Goal: Navigation & Orientation: Find specific page/section

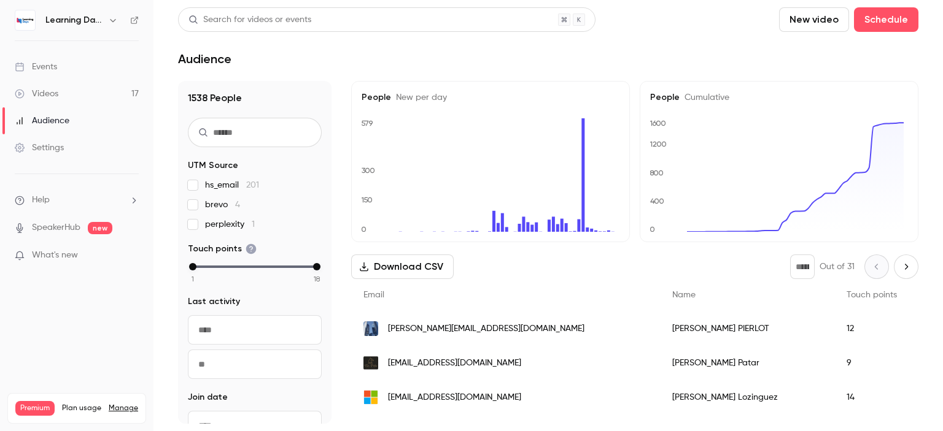
click at [55, 71] on div "Events" at bounding box center [36, 67] width 42 height 12
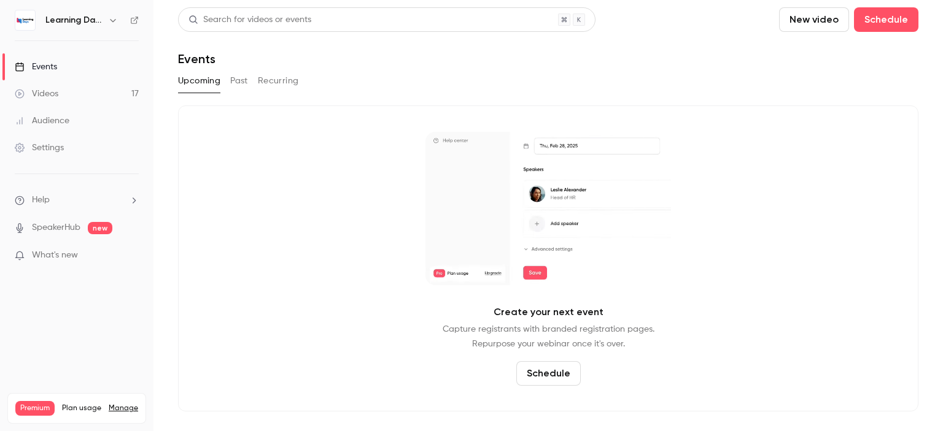
click at [68, 98] on link "Videos 17" at bounding box center [76, 93] width 153 height 27
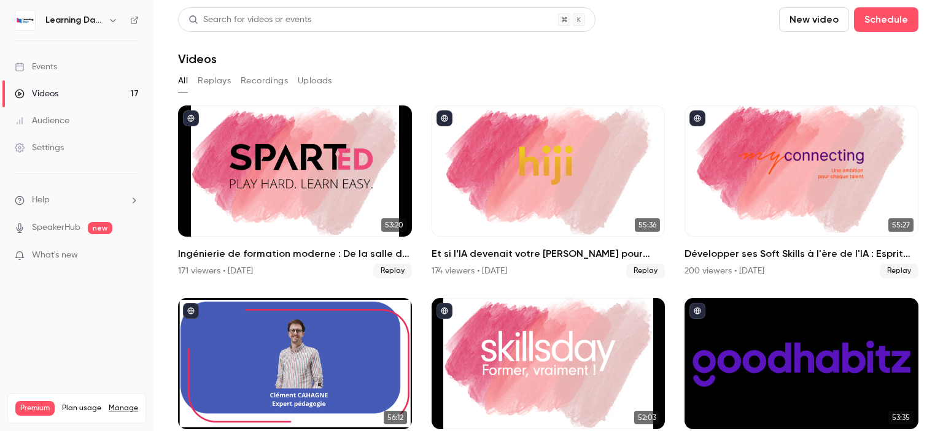
click at [72, 121] on link "Audience" at bounding box center [76, 120] width 153 height 27
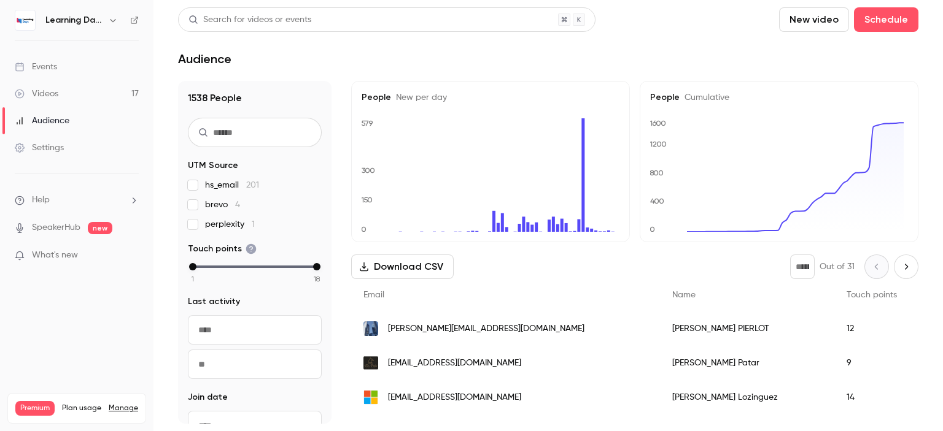
click at [74, 99] on link "Videos 17" at bounding box center [76, 93] width 153 height 27
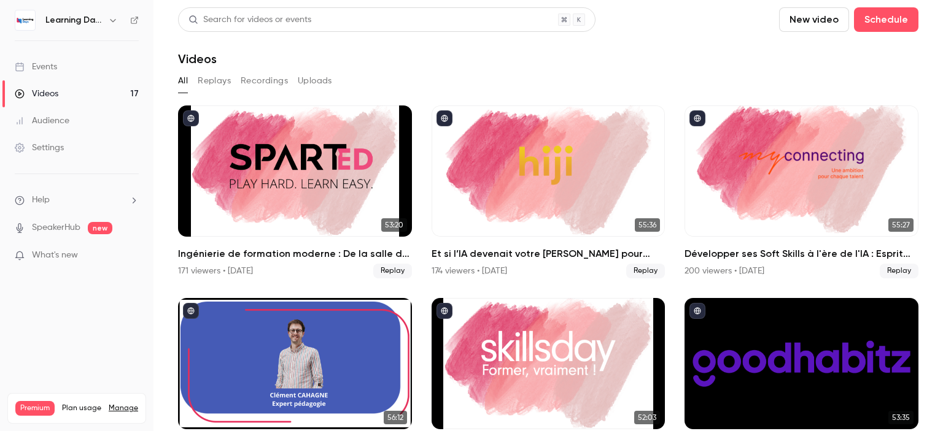
click at [79, 117] on link "Audience" at bounding box center [76, 120] width 153 height 27
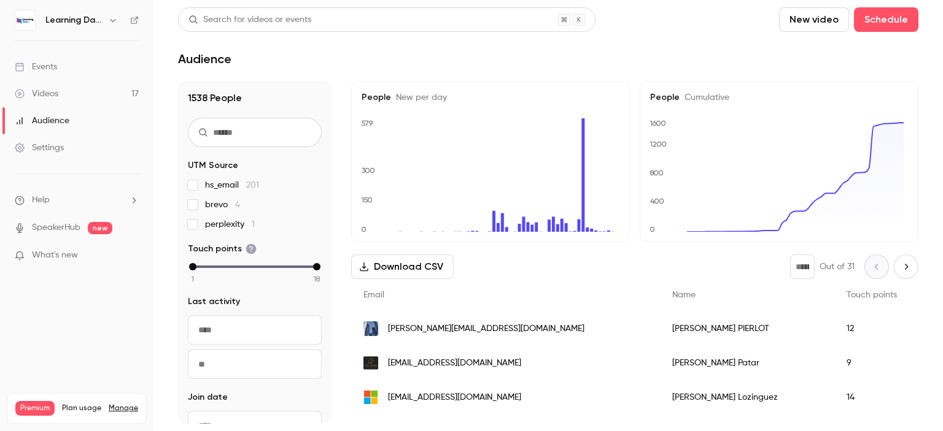
click at [67, 98] on link "Videos 17" at bounding box center [76, 93] width 153 height 27
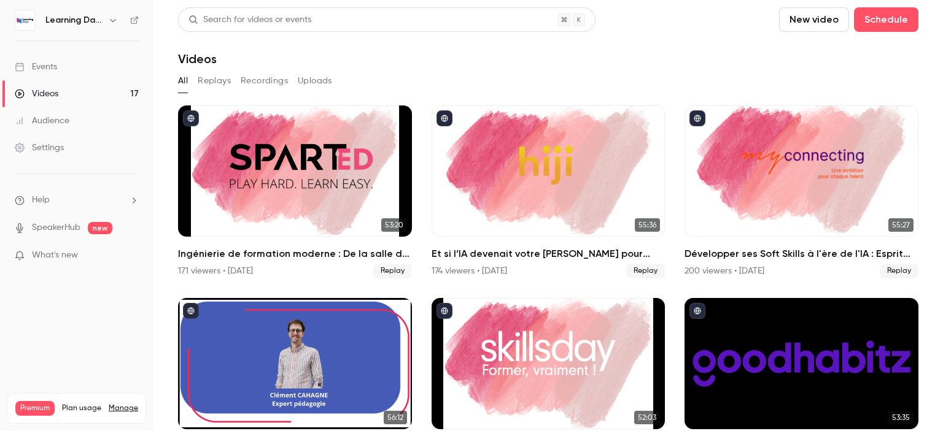
click at [69, 122] on div "Audience" at bounding box center [42, 121] width 55 height 12
